Goal: Obtain resource: Obtain resource

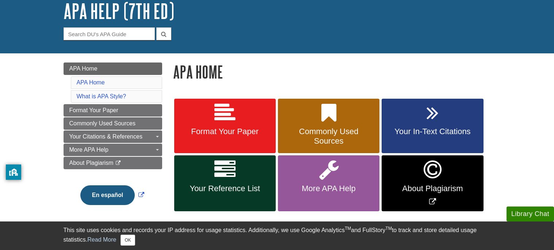
scroll to position [50, 0]
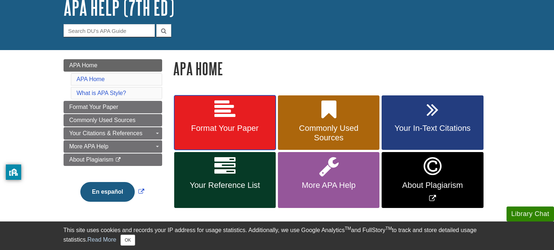
click at [249, 128] on span "Format Your Paper" at bounding box center [225, 127] width 91 height 9
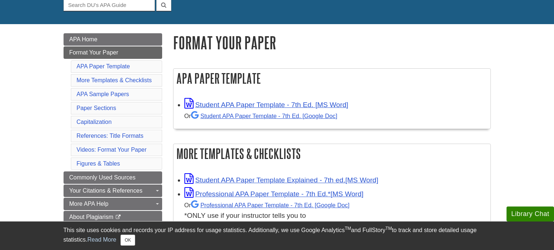
scroll to position [76, 0]
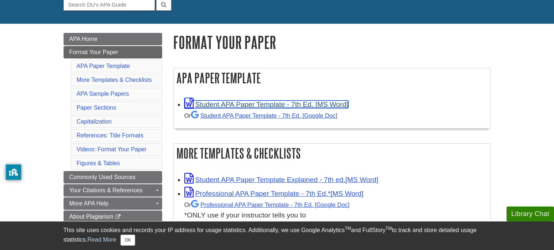
click at [280, 104] on link "Student APA Paper Template - 7th Ed. [MS Word]" at bounding box center [266, 104] width 164 height 8
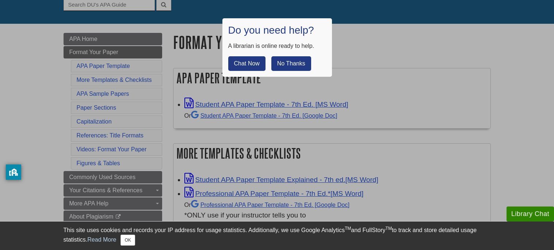
click at [382, 45] on div at bounding box center [277, 125] width 554 height 250
